Goal: Task Accomplishment & Management: Complete application form

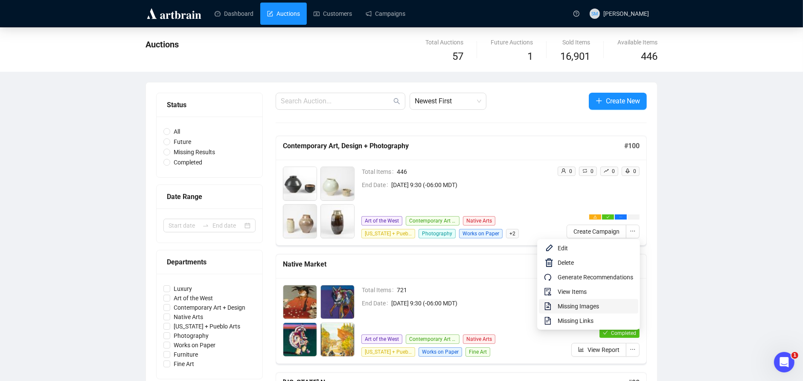
click at [584, 303] on span "Missing Images" at bounding box center [596, 305] width 76 height 9
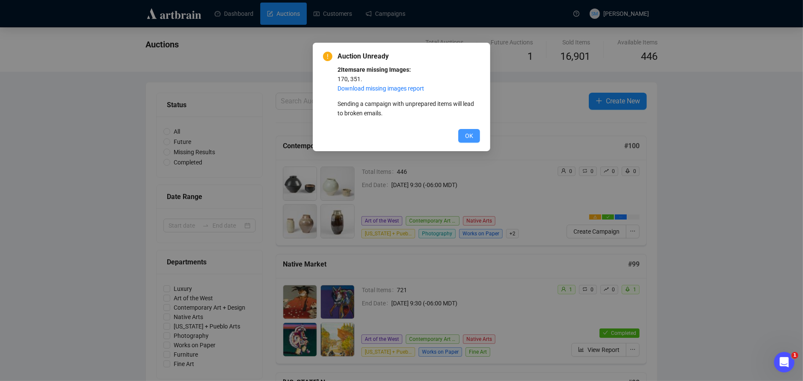
click at [463, 136] on button "OK" at bounding box center [469, 136] width 22 height 14
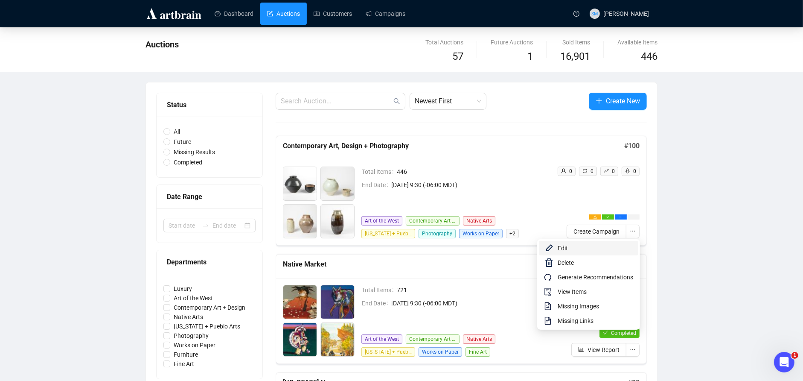
click at [576, 245] on span "Edit" at bounding box center [596, 247] width 76 height 9
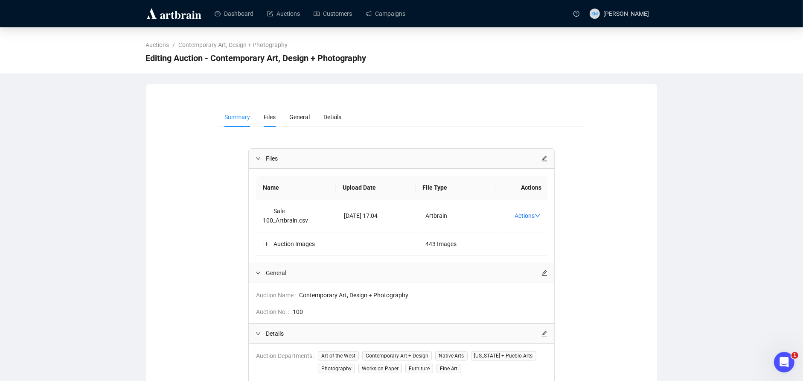
click at [272, 116] on span "Files" at bounding box center [270, 116] width 12 height 7
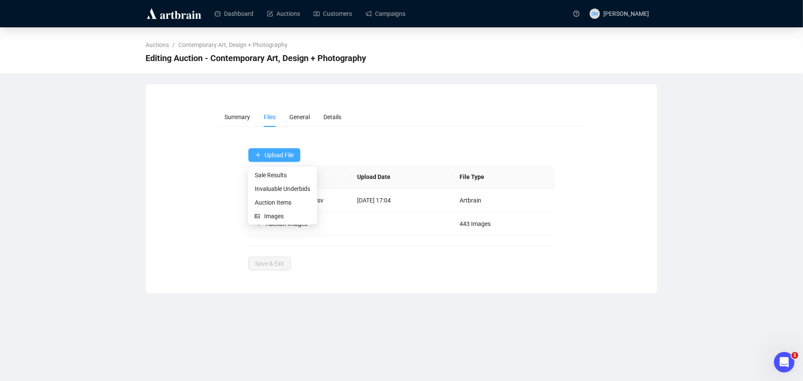
click at [288, 155] on span "Upload File" at bounding box center [279, 154] width 29 height 7
click at [274, 214] on span "Images" at bounding box center [287, 215] width 46 height 9
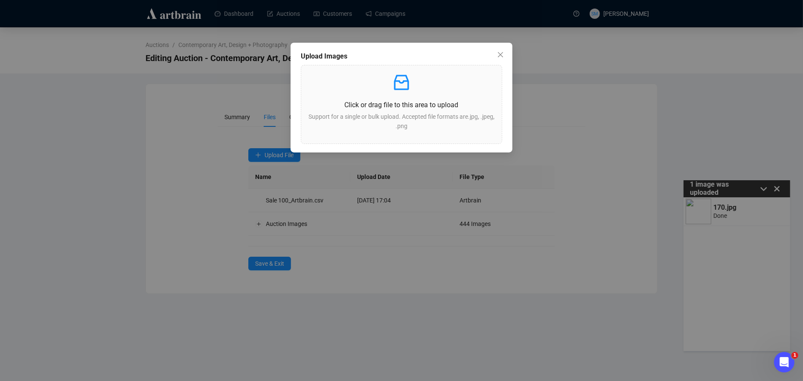
click at [778, 187] on div "Upload Images Click or drag file to this area to upload Support for a single or…" at bounding box center [401, 190] width 803 height 381
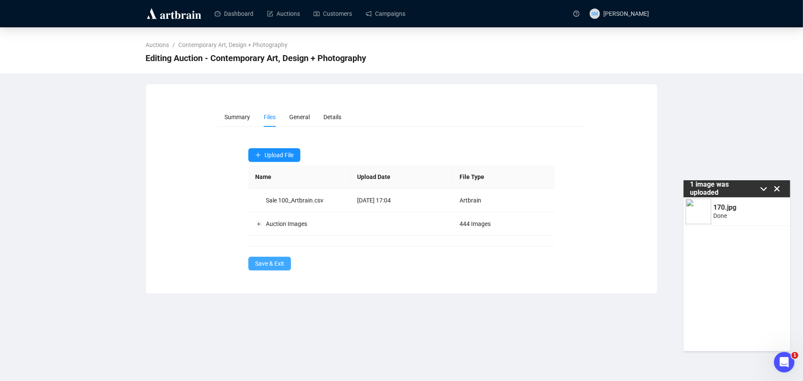
click at [262, 264] on span "Save & Exit" at bounding box center [269, 263] width 29 height 9
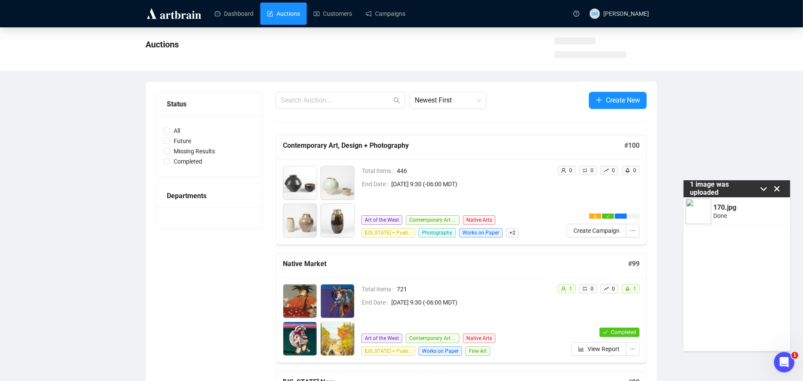
scroll to position [3, 0]
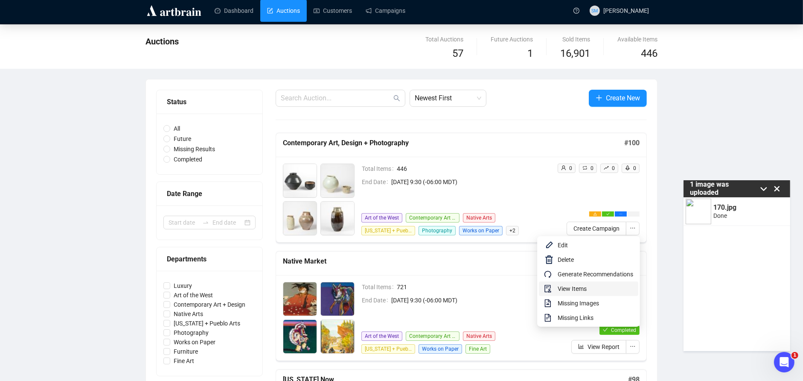
click at [593, 287] on span "View Items" at bounding box center [596, 288] width 76 height 9
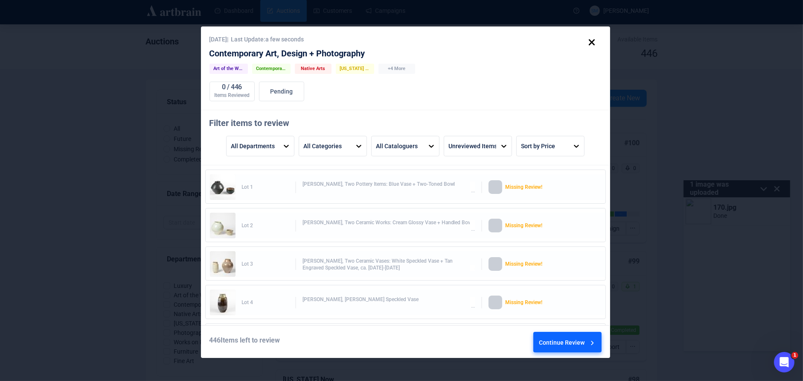
click at [567, 343] on div "Continue Review" at bounding box center [568, 343] width 58 height 23
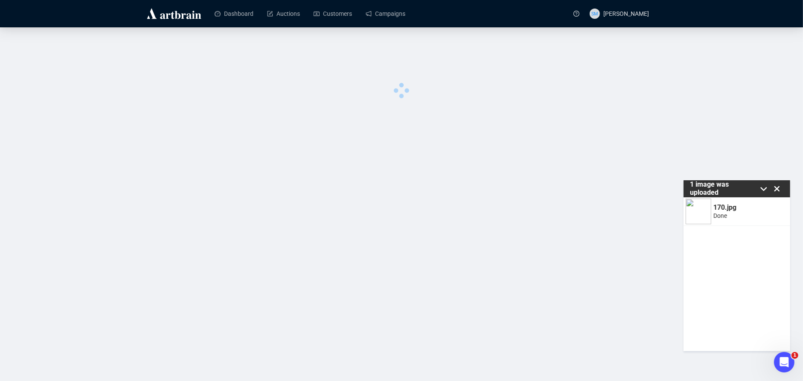
click at [776, 188] on icon at bounding box center [777, 189] width 6 height 6
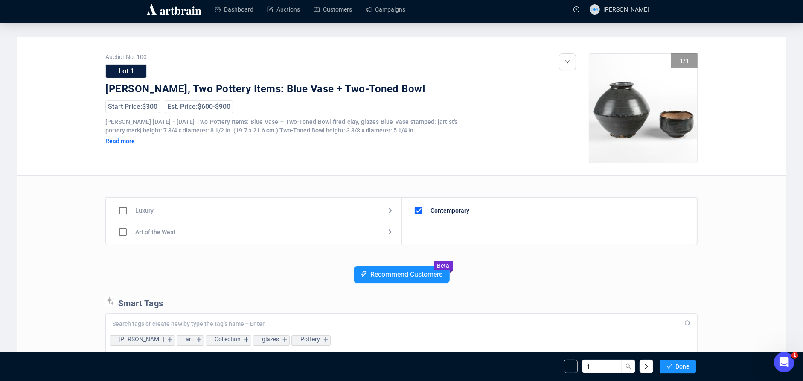
scroll to position [7, 0]
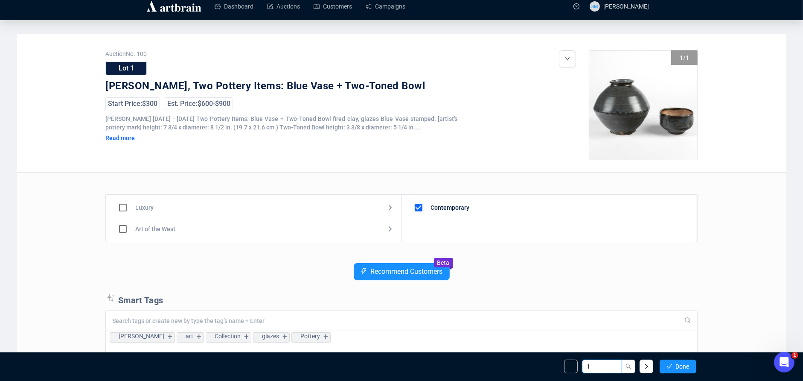
drag, startPoint x: 596, startPoint y: 367, endPoint x: 586, endPoint y: 366, distance: 9.9
click at [586, 366] on input "1" at bounding box center [602, 366] width 40 height 14
type input "351"
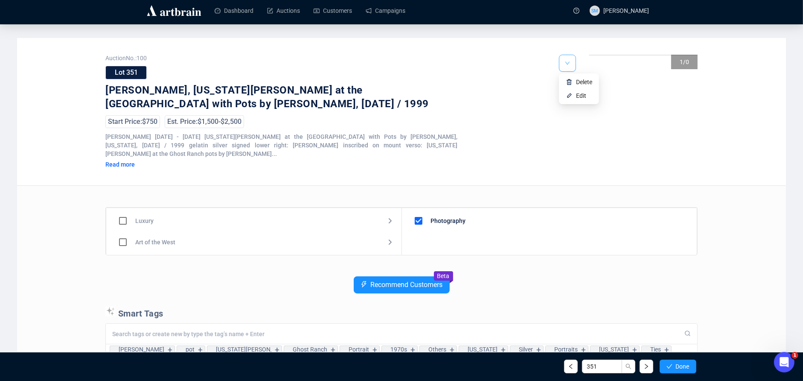
click at [570, 64] on icon "down" at bounding box center [567, 63] width 5 height 5
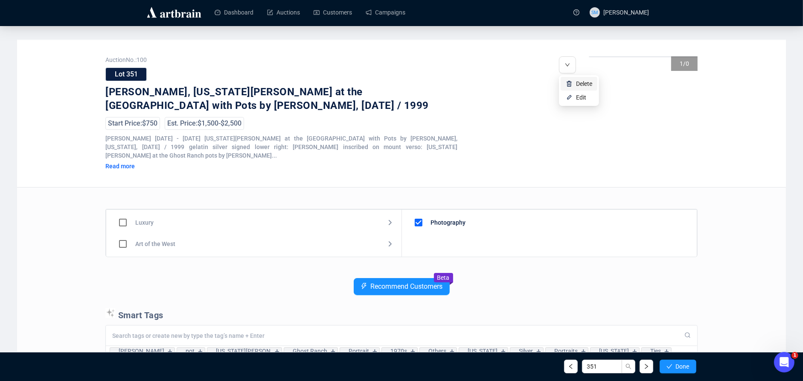
click at [588, 84] on span "Delete" at bounding box center [584, 83] width 16 height 7
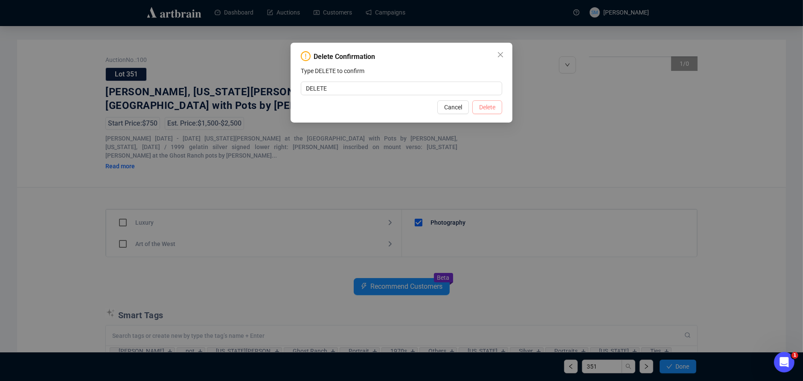
type input "DELETE"
click at [489, 108] on span "Delete" at bounding box center [487, 106] width 16 height 9
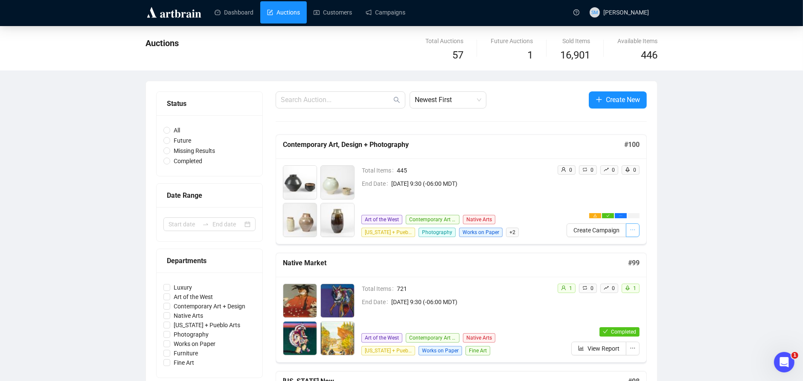
click at [630, 228] on icon "ellipsis" at bounding box center [633, 230] width 6 height 6
click at [543, 201] on div "Total Items 445 End Date [DATE] 9:30 (-06:00 MDT) Art of the West Contemporary …" at bounding box center [455, 201] width 189 height 72
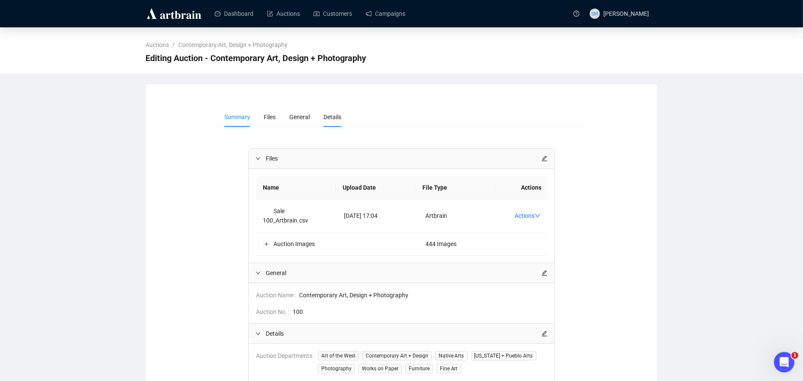
click at [341, 116] on span "Details" at bounding box center [332, 116] width 18 height 7
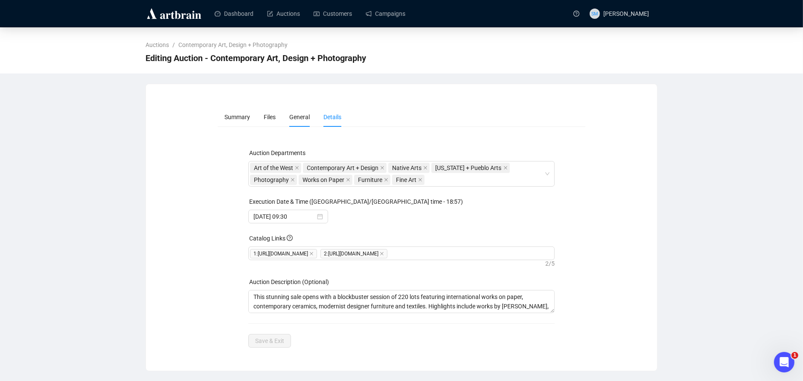
click at [306, 115] on span "General" at bounding box center [299, 116] width 20 height 7
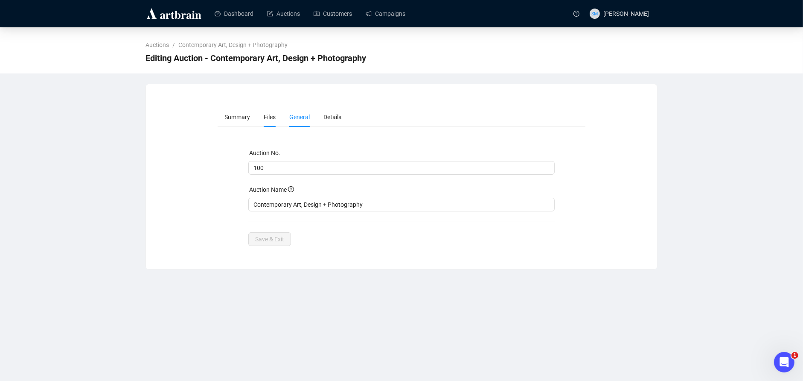
click at [270, 116] on span "Files" at bounding box center [270, 116] width 12 height 7
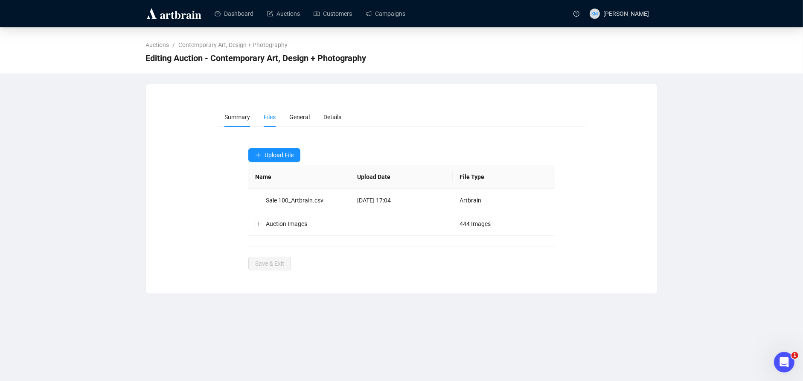
click at [233, 118] on span "Summary" at bounding box center [237, 116] width 26 height 7
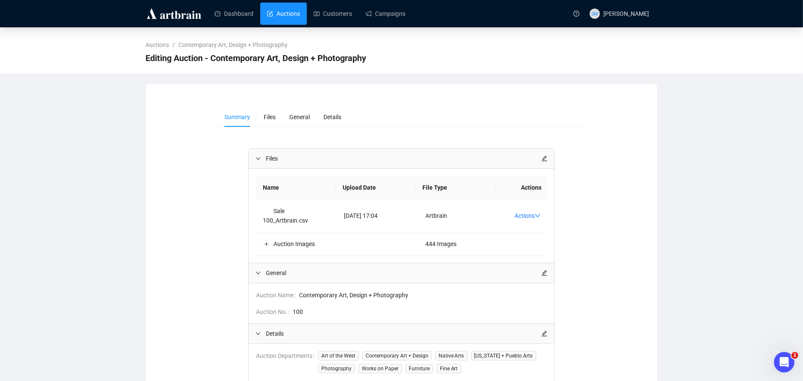
click at [278, 10] on link "Auctions" at bounding box center [283, 14] width 33 height 22
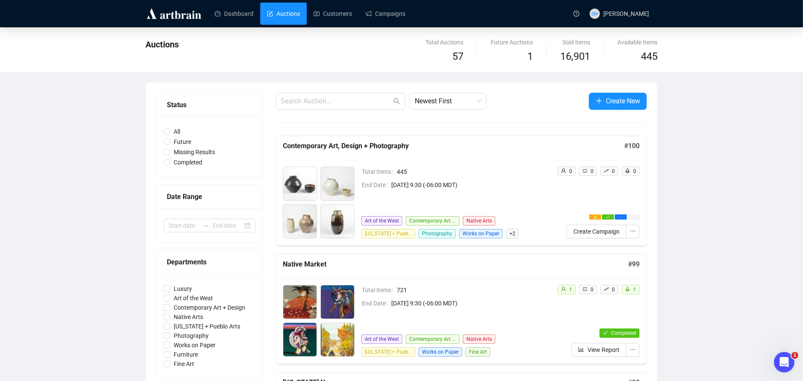
click at [570, 198] on div "0 0 0 0 Create Campaign" at bounding box center [594, 202] width 89 height 72
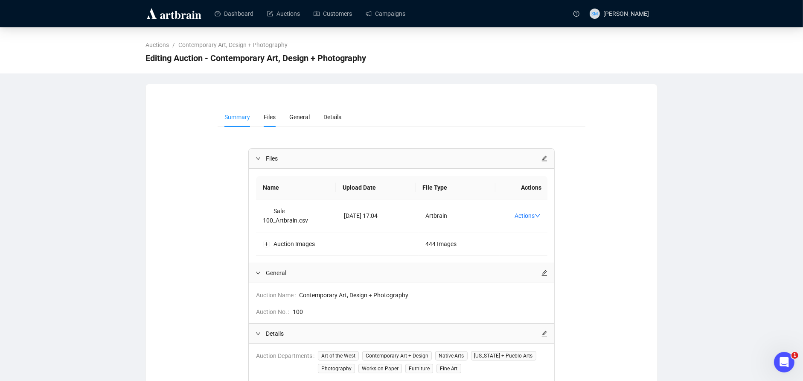
click at [263, 116] on li "Files" at bounding box center [270, 117] width 26 height 20
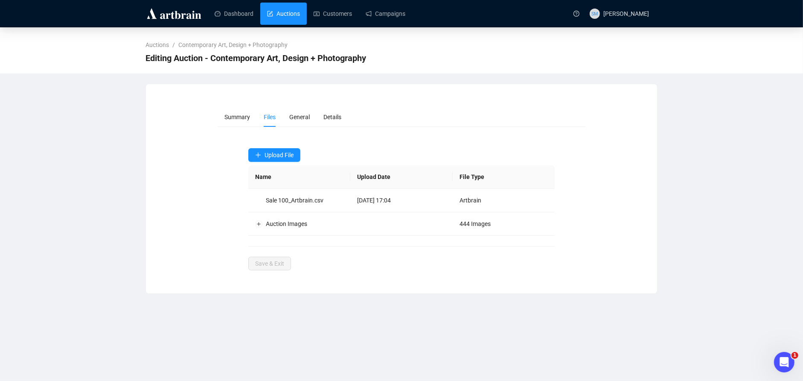
click at [289, 15] on link "Auctions" at bounding box center [283, 14] width 33 height 22
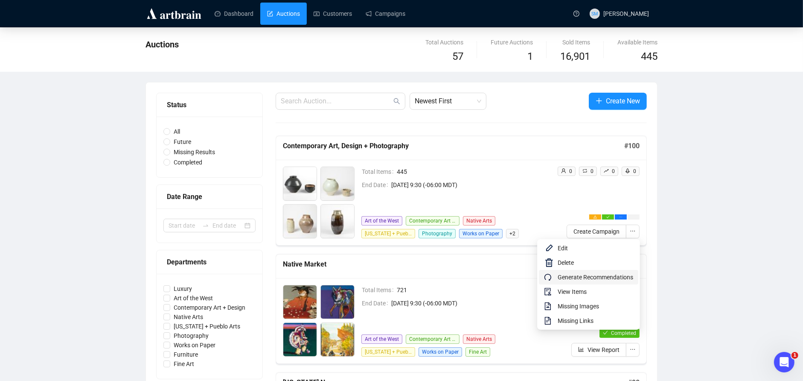
click at [592, 277] on span "Generate Recommendations" at bounding box center [596, 276] width 76 height 9
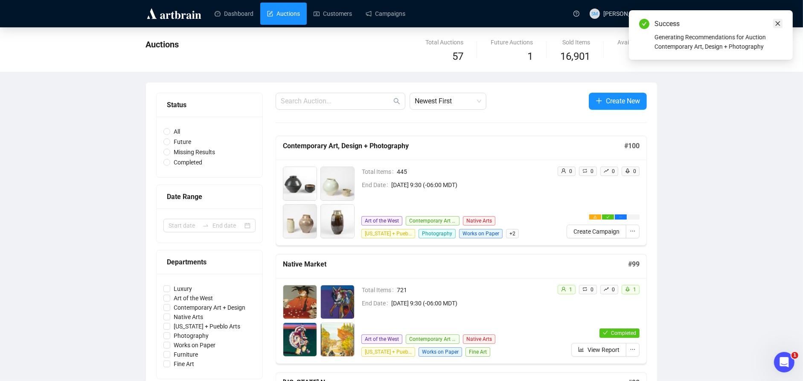
click at [779, 22] on icon "close" at bounding box center [778, 23] width 5 height 5
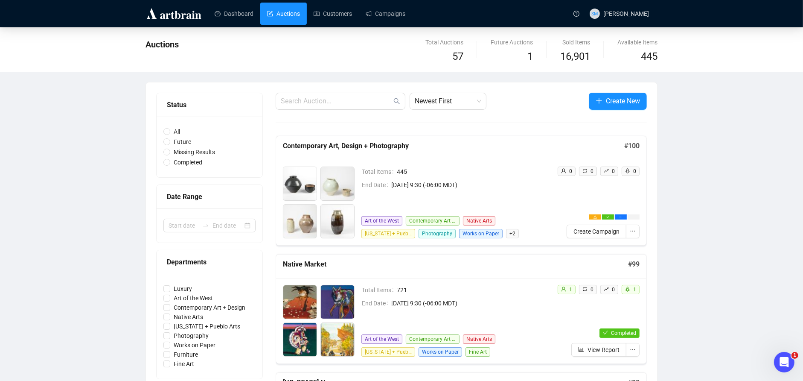
scroll to position [1, 0]
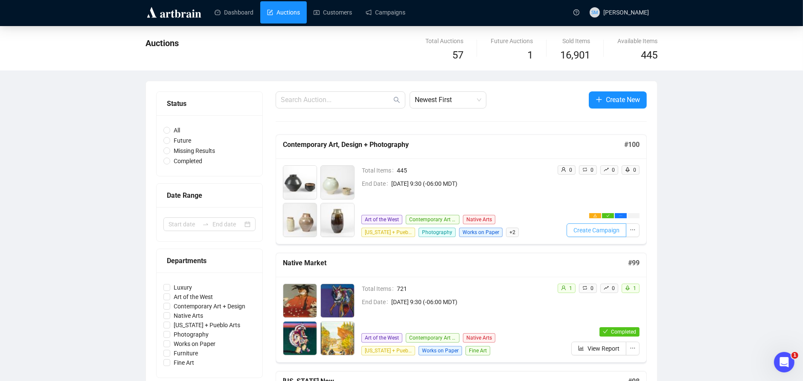
click at [610, 229] on span "Create Campaign" at bounding box center [596, 229] width 46 height 9
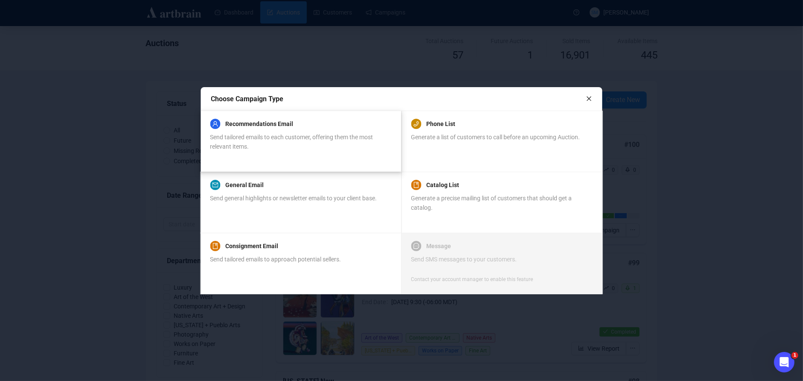
click at [307, 148] on div "Send tailored emails to each customer, offering them the most relevant items." at bounding box center [300, 141] width 181 height 19
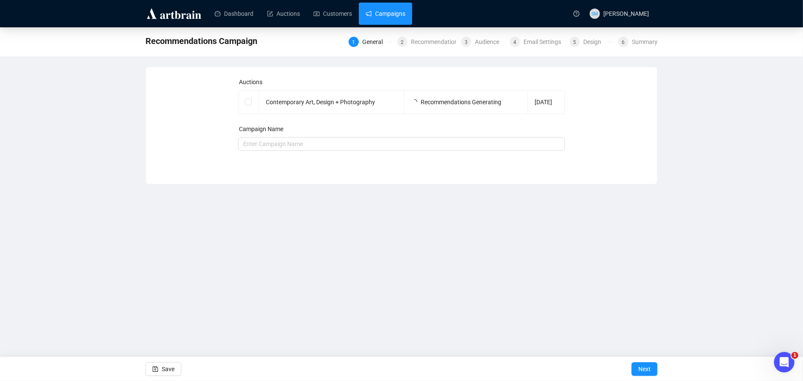
click at [399, 9] on link "Campaigns" at bounding box center [386, 14] width 40 height 22
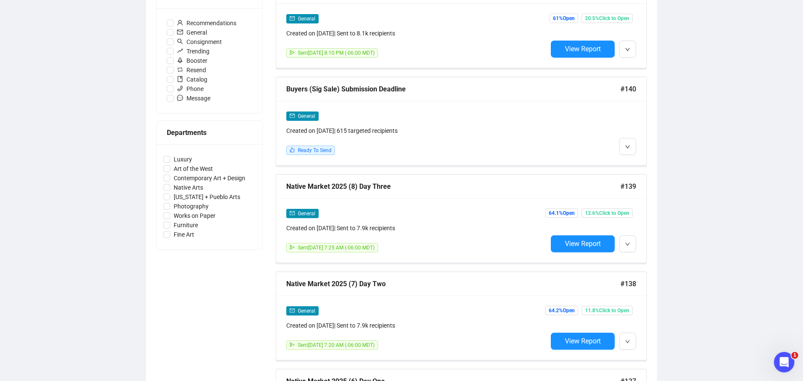
scroll to position [296, 0]
